Goal: Information Seeking & Learning: Understand process/instructions

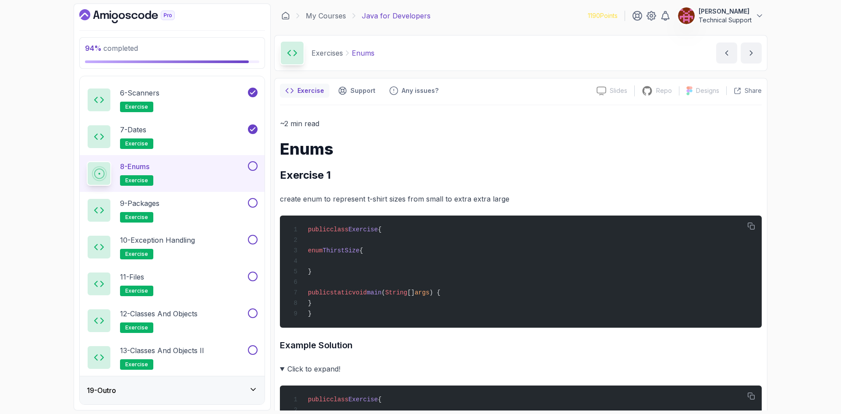
scroll to position [834, 0]
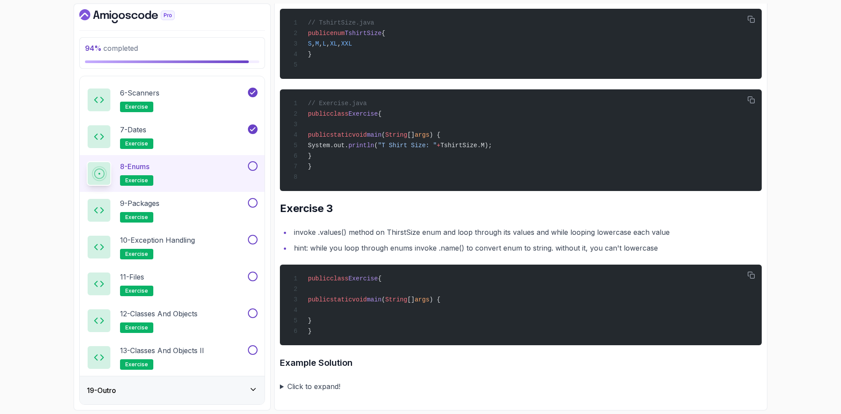
click at [328, 385] on summary "Click to expand!" at bounding box center [521, 386] width 482 height 12
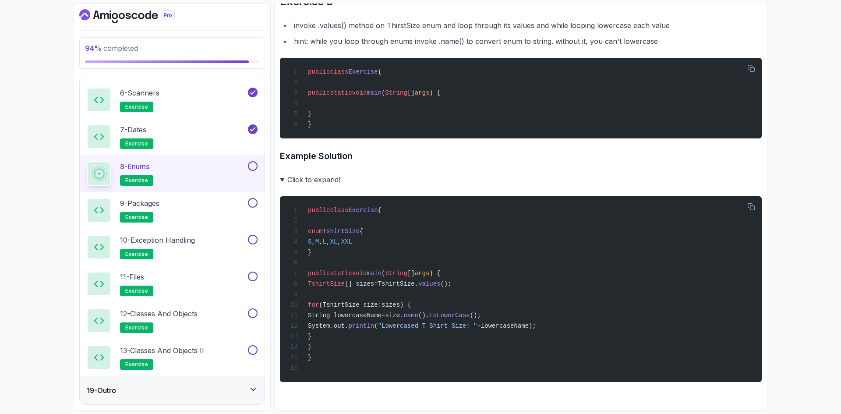
scroll to position [1048, 0]
click at [253, 166] on button at bounding box center [253, 166] width 10 height 10
click at [213, 216] on div "9 - Packages exercise" at bounding box center [166, 210] width 159 height 25
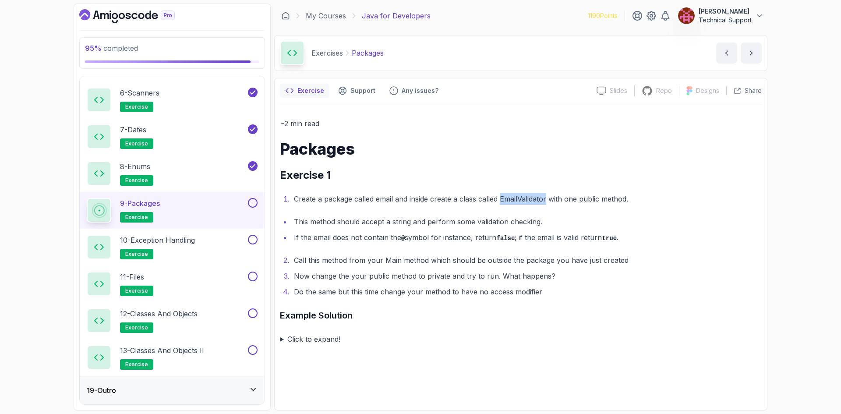
drag, startPoint x: 547, startPoint y: 199, endPoint x: 501, endPoint y: 200, distance: 46.5
click at [501, 200] on li "Create a package called email and inside create a class called EmailValidator w…" at bounding box center [526, 199] width 471 height 12
copy li "EmailValidator"
drag, startPoint x: 409, startPoint y: 238, endPoint x: 397, endPoint y: 241, distance: 12.2
click at [397, 241] on li "If the email does not contain the @ symbol for instance, return false ; if the …" at bounding box center [526, 237] width 471 height 13
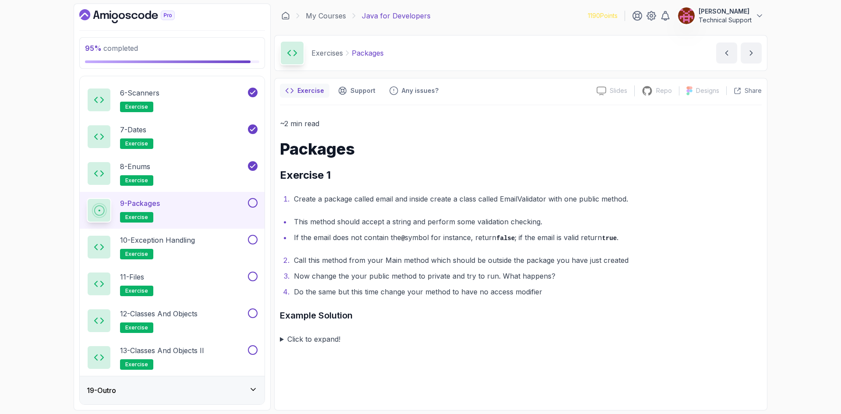
click at [312, 341] on summary "Click to expand!" at bounding box center [521, 339] width 482 height 12
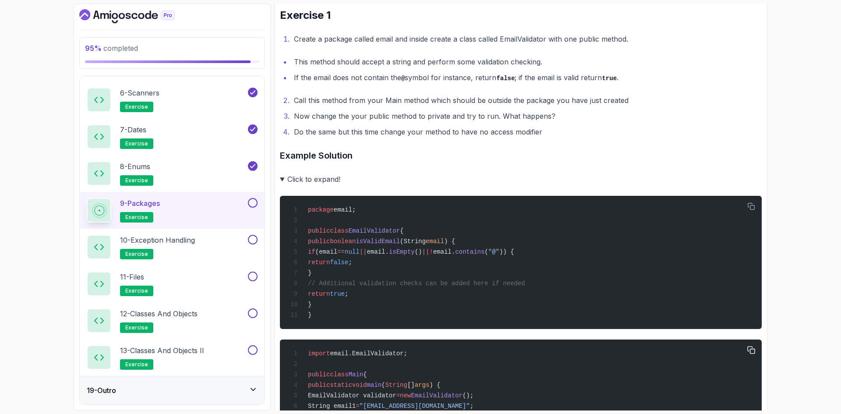
scroll to position [304, 0]
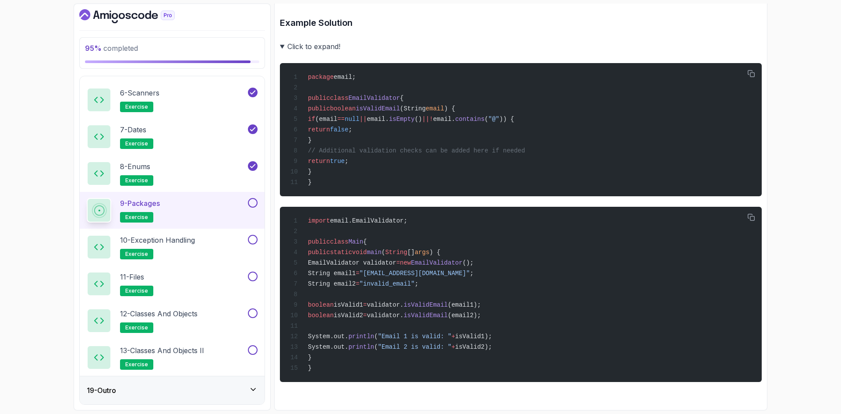
click at [252, 200] on button at bounding box center [253, 203] width 10 height 10
click at [215, 252] on div "10 - Exception Handling exercise" at bounding box center [166, 247] width 159 height 25
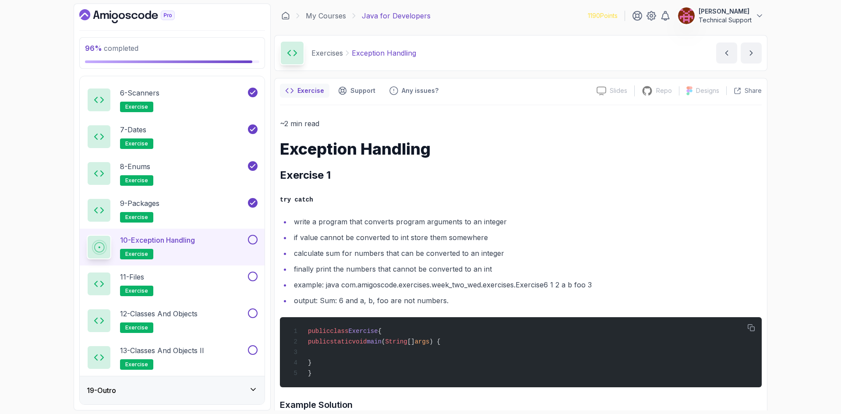
scroll to position [44, 0]
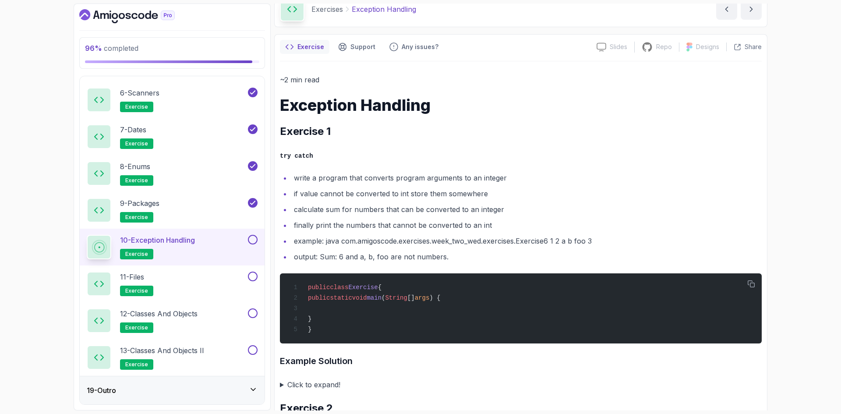
click at [496, 233] on ul "write a program that converts program arguments to an integer if value cannot b…" at bounding box center [521, 217] width 482 height 91
click at [480, 241] on li "example: java com.amigoscode.exercises.week_two_wed.exercises.Exercise6 1 2 a b…" at bounding box center [526, 241] width 471 height 12
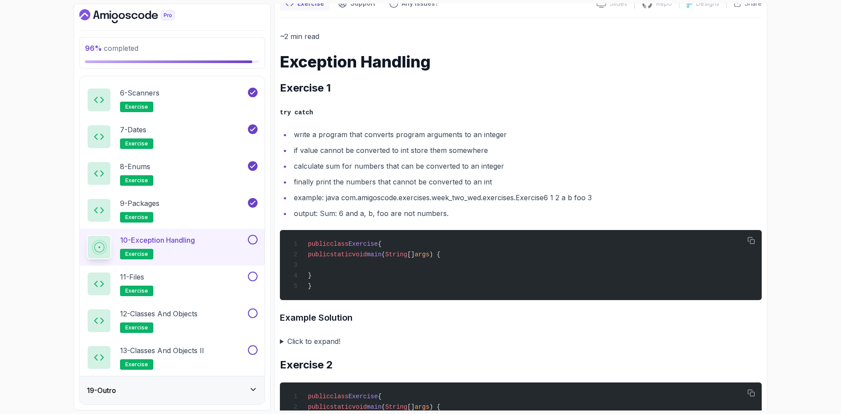
scroll to position [88, 0]
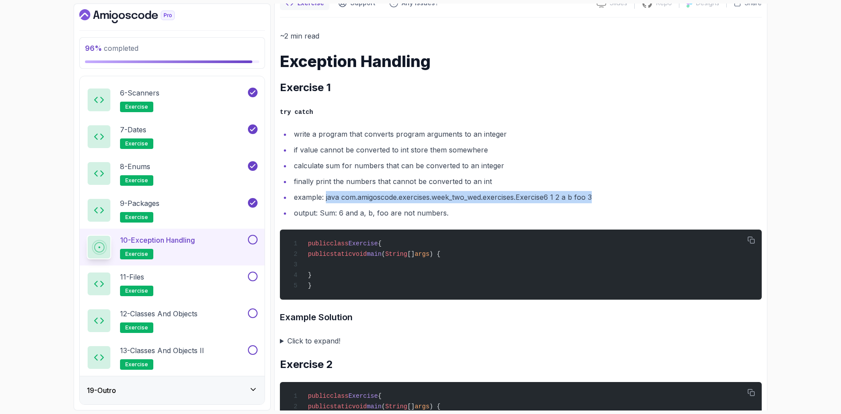
drag, startPoint x: 595, startPoint y: 197, endPoint x: 326, endPoint y: 199, distance: 269.0
click at [326, 199] on li "example: java com.amigoscode.exercises.week_two_wed.exercises.Exercise6 1 2 a b…" at bounding box center [526, 197] width 471 height 12
copy li "java com.amigoscode.exercises.week_two_wed.exercises.Exercise6 1 2 a b foo 3"
click at [552, 200] on li "example: java com.amigoscode.exercises.week_two_wed.exercises.Exercise6 1 2 a b…" at bounding box center [526, 197] width 471 height 12
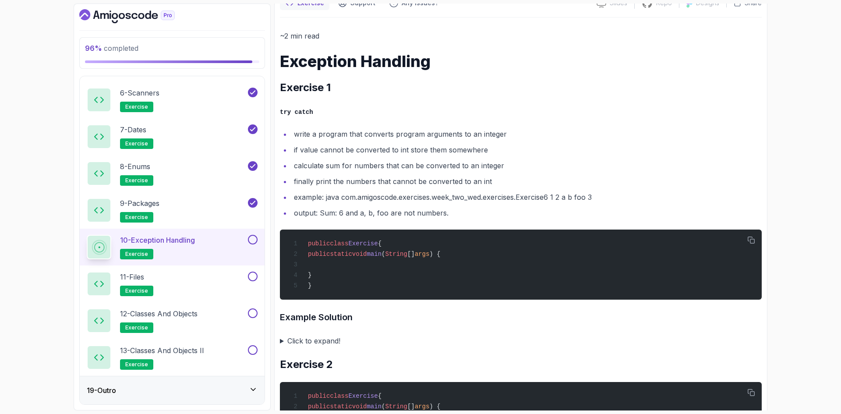
click at [548, 197] on li "example: java com.amigoscode.exercises.week_two_wed.exercises.Exercise6 1 2 a b…" at bounding box center [526, 197] width 471 height 12
drag, startPoint x: 555, startPoint y: 196, endPoint x: 593, endPoint y: 195, distance: 38.6
click at [593, 195] on li "example: java com.amigoscode.exercises.week_two_wed.exercises.Exercise6 1 2 a b…" at bounding box center [526, 197] width 471 height 12
copy li "1 2 a b foo 3"
click at [319, 341] on summary "Click to expand!" at bounding box center [521, 341] width 482 height 12
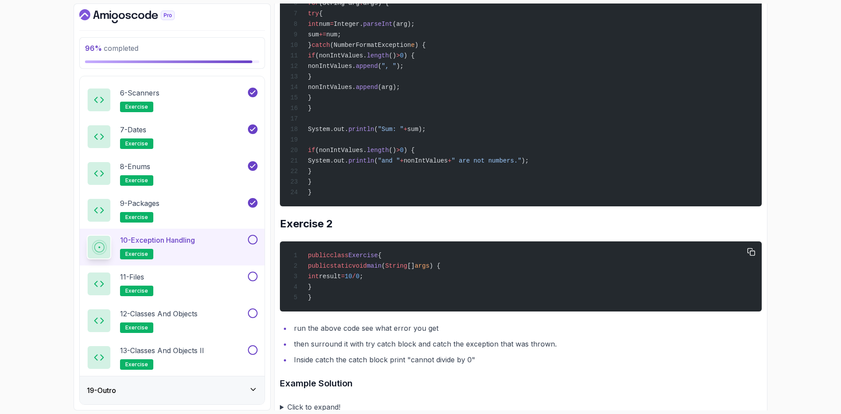
scroll to position [544, 0]
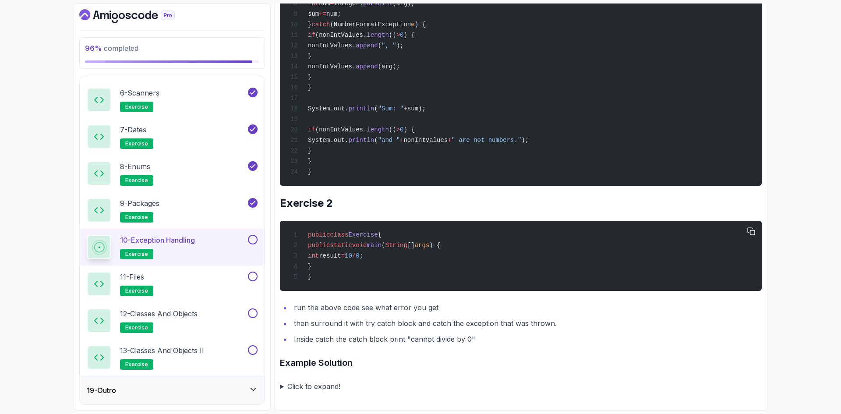
drag, startPoint x: 413, startPoint y: 251, endPoint x: 333, endPoint y: 252, distance: 79.3
click at [333, 252] on div "public class Exercise { public static void main ( String [] args ) { int result…" at bounding box center [521, 256] width 468 height 60
copy span "int result = 10 / 0 ;"
drag, startPoint x: 471, startPoint y: 338, endPoint x: 409, endPoint y: 339, distance: 62.2
click at [409, 339] on li "Inside catch the catch block print "cannot divide by 0"" at bounding box center [526, 339] width 471 height 12
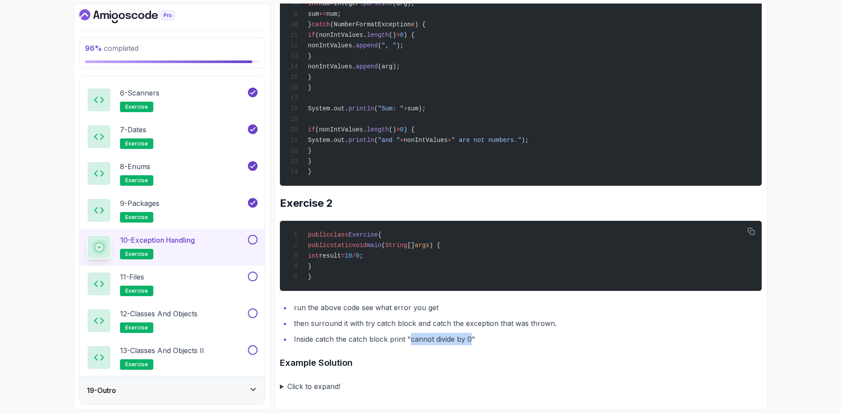
copy li "cannot divide by 0"
click at [334, 387] on summary "Click to expand!" at bounding box center [521, 386] width 482 height 12
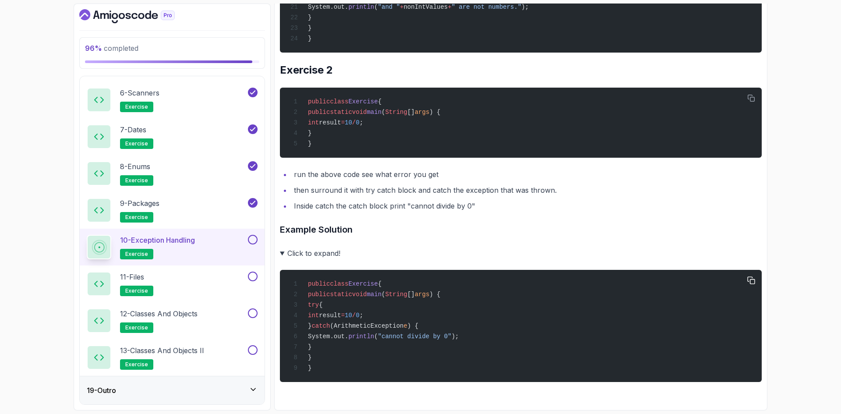
scroll to position [681, 0]
click at [251, 244] on button at bounding box center [253, 240] width 10 height 10
click at [229, 279] on div "11 - Files exercise" at bounding box center [166, 284] width 159 height 25
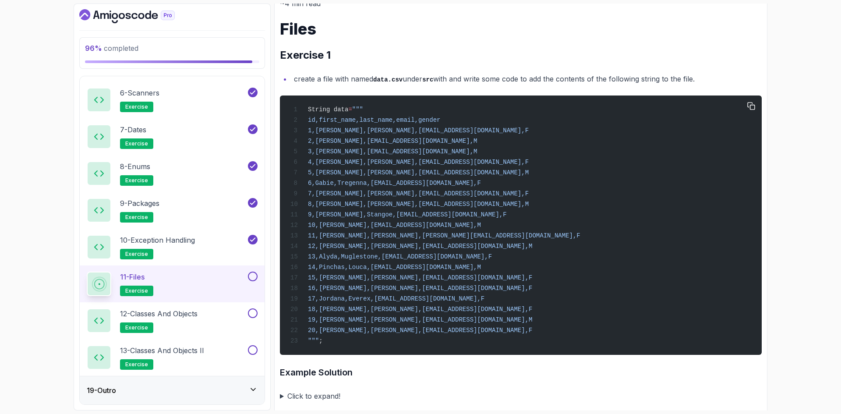
scroll to position [131, 0]
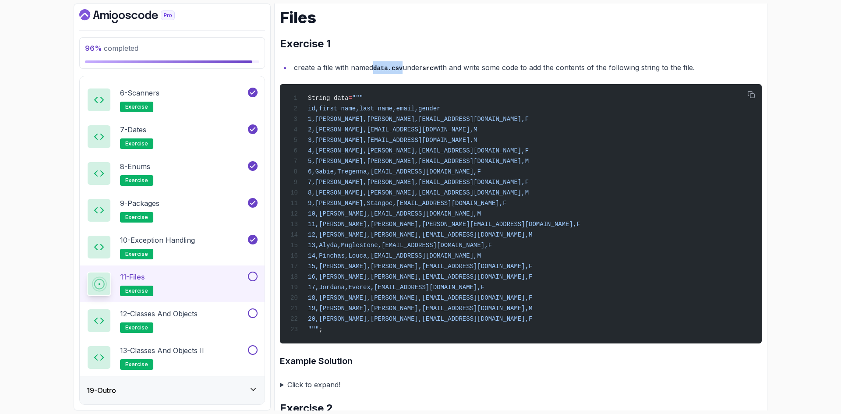
drag, startPoint x: 403, startPoint y: 68, endPoint x: 376, endPoint y: 71, distance: 26.9
click at [376, 71] on li "create a file with named data.csv under src with and write some code to add the…" at bounding box center [526, 67] width 471 height 13
copy code "data.csv"
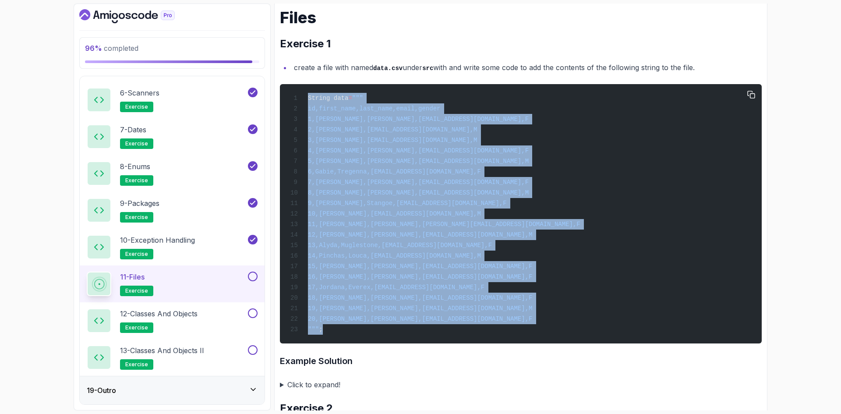
drag, startPoint x: 330, startPoint y: 339, endPoint x: 302, endPoint y: 99, distance: 241.3
click at [302, 99] on div "String data = """ id,first_name,last_name,email,gender 1,[PERSON_NAME],[PERSON_…" at bounding box center [521, 213] width 468 height 249
copy code "String data = """ id,first_name,last_name,email,gender 1,[PERSON_NAME],[PERSON_…"
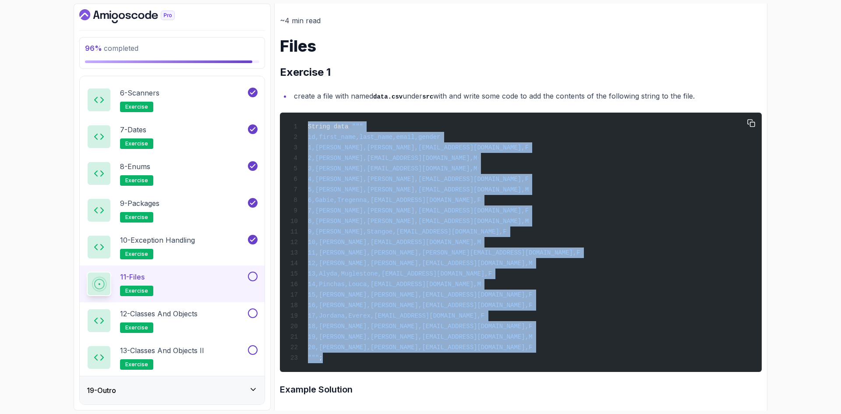
scroll to position [88, 0]
